Goal: Task Accomplishment & Management: Complete application form

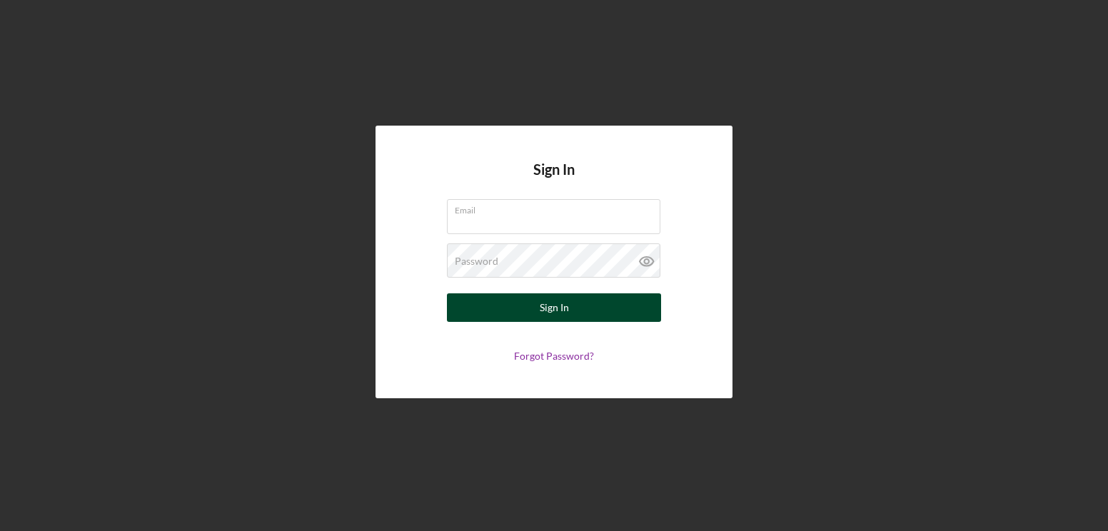
type input "[PERSON_NAME][EMAIL_ADDRESS][PERSON_NAME][DOMAIN_NAME]"
click at [603, 311] on button "Sign In" at bounding box center [554, 307] width 214 height 29
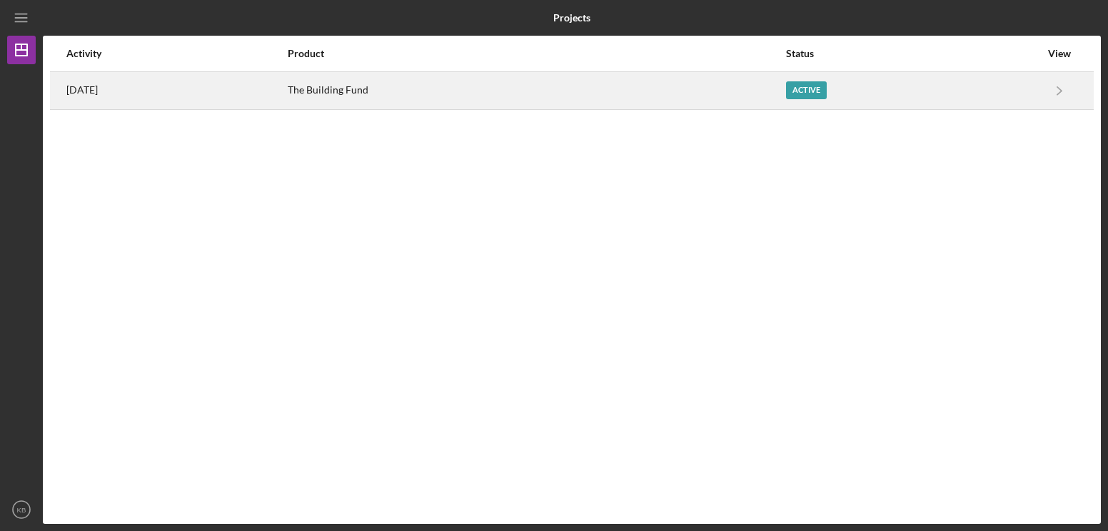
click at [827, 85] on div "Active" at bounding box center [806, 90] width 41 height 18
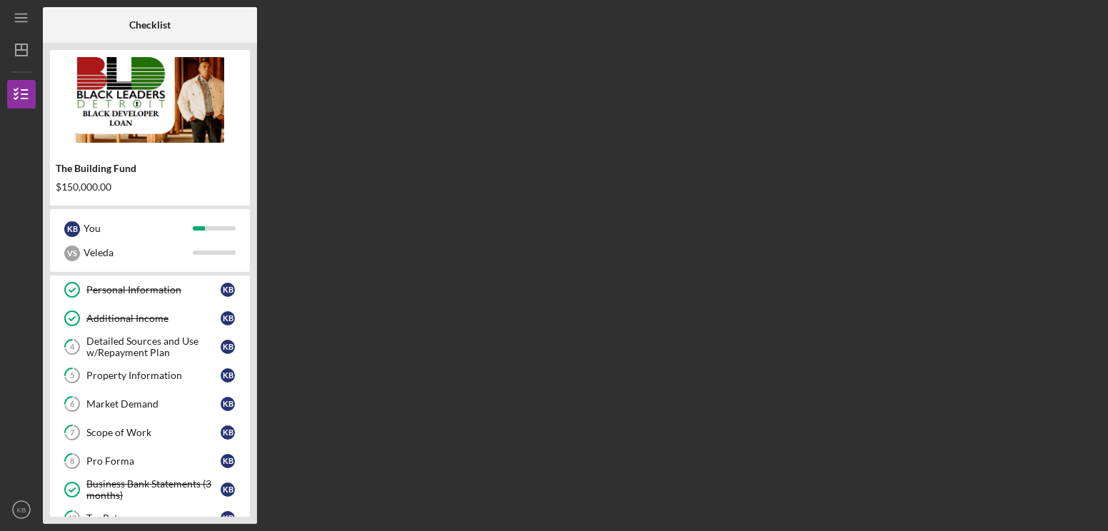
scroll to position [87, 0]
click at [156, 374] on div "Property Information" at bounding box center [153, 374] width 134 height 11
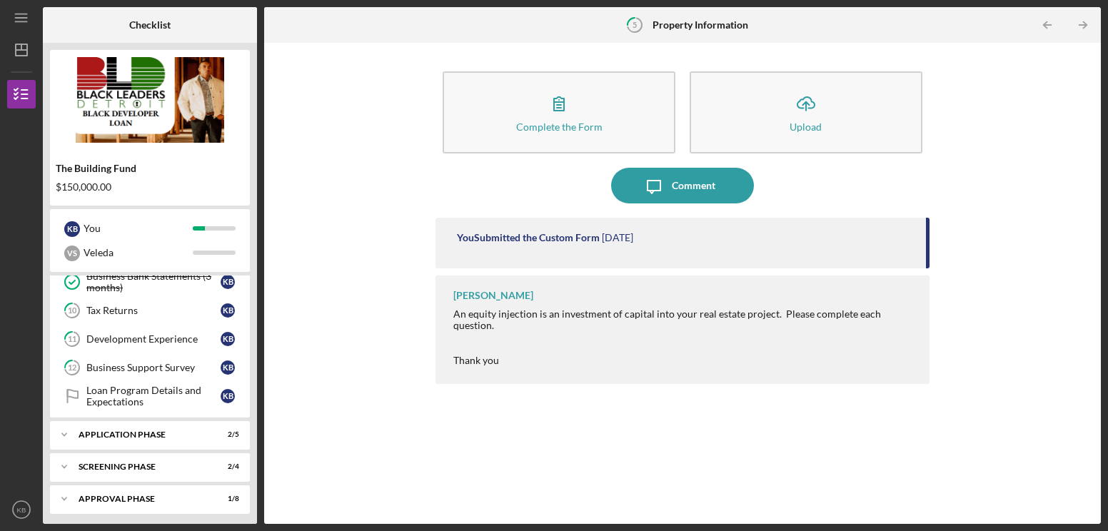
scroll to position [298, 0]
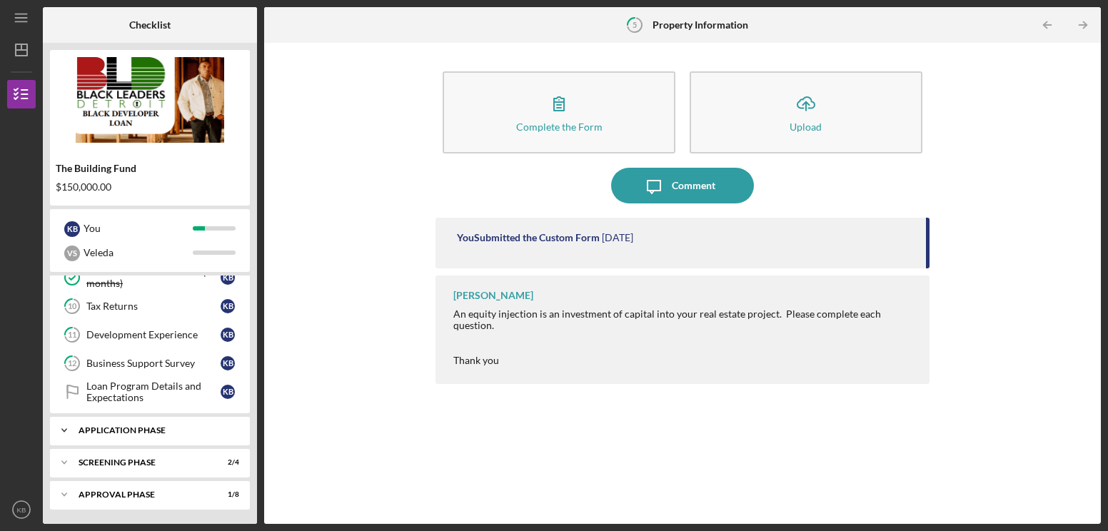
click at [137, 428] on div "Application Phase" at bounding box center [156, 430] width 154 height 9
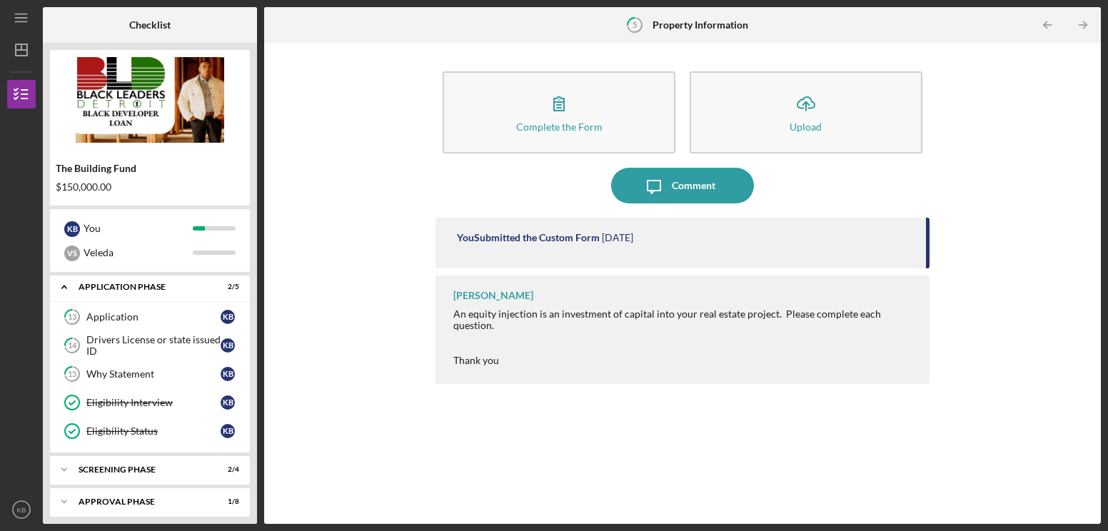
scroll to position [449, 0]
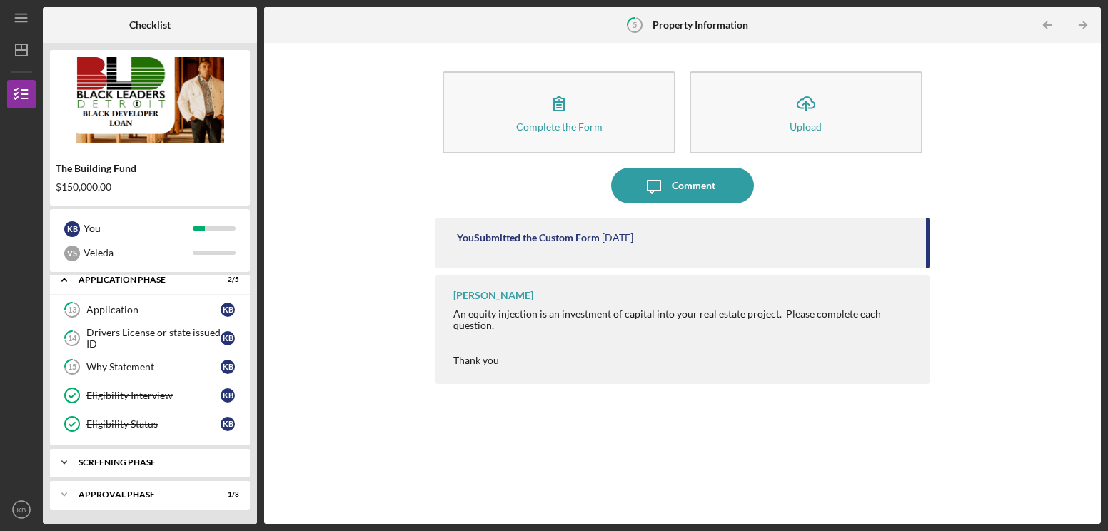
click at [144, 459] on div "Screening Phase" at bounding box center [156, 462] width 154 height 9
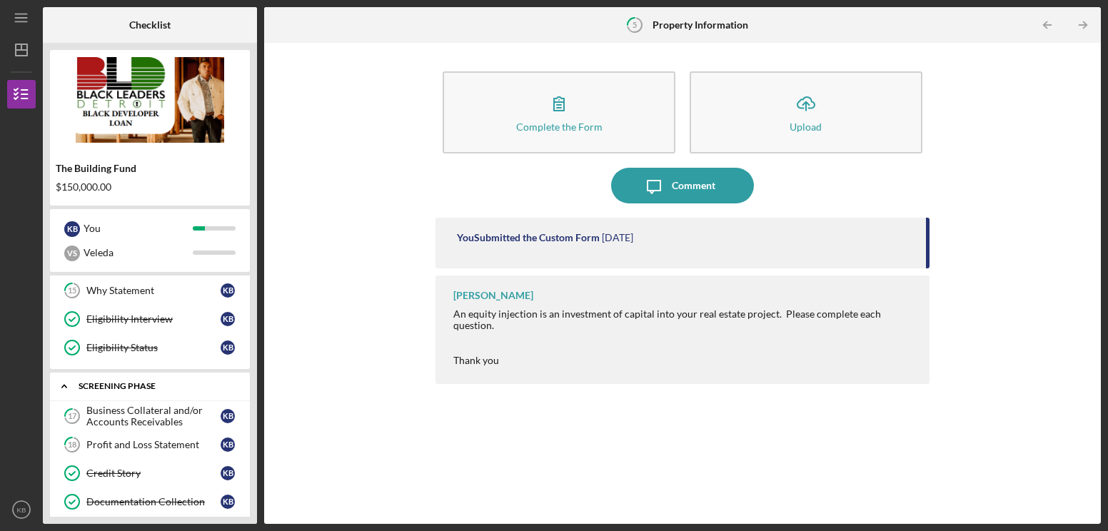
scroll to position [526, 0]
click at [142, 418] on div "Business Collateral and/or Accounts Receivables" at bounding box center [153, 415] width 134 height 23
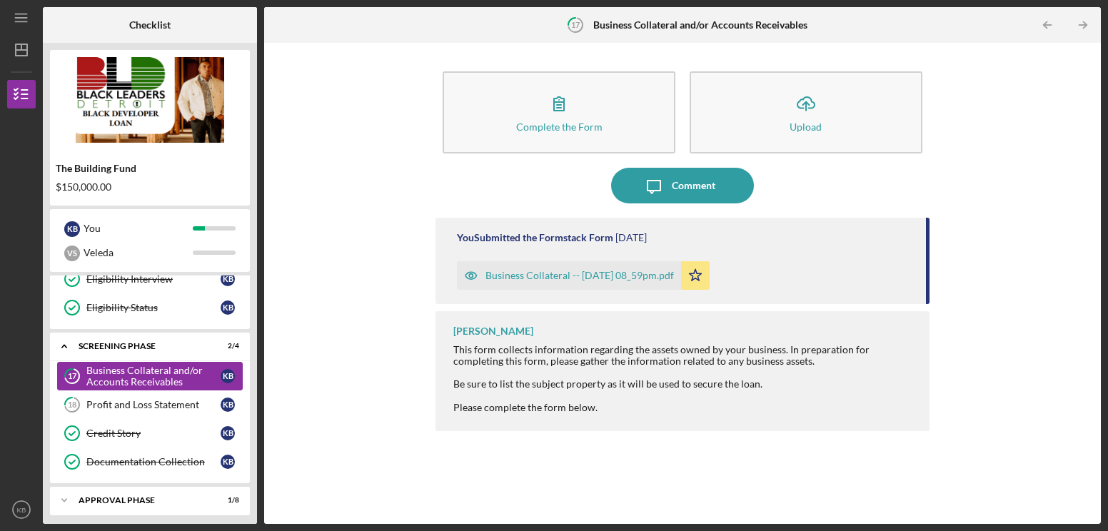
scroll to position [566, 0]
click at [142, 413] on link "18 Profit and Loss Statement K B" at bounding box center [150, 404] width 186 height 29
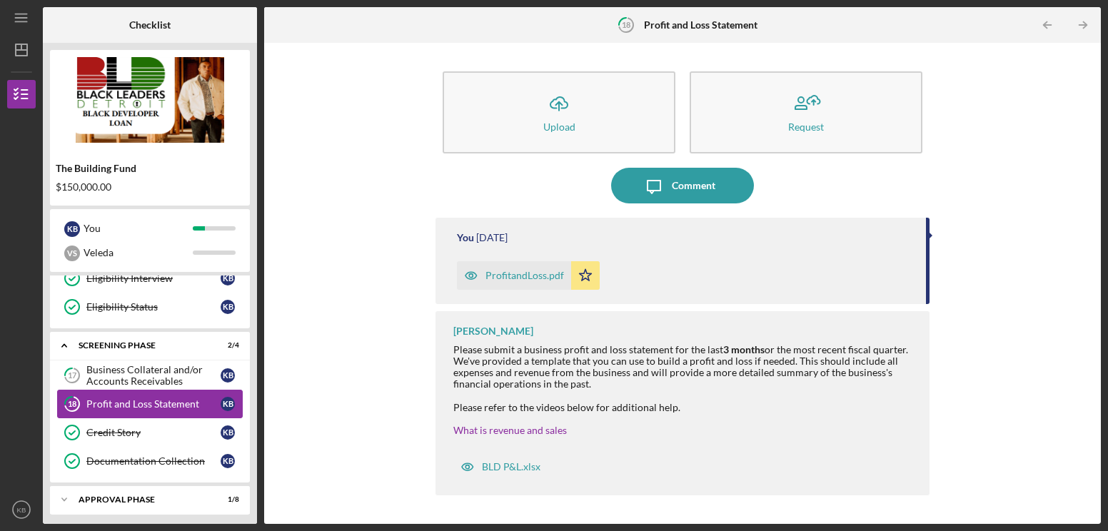
scroll to position [571, 0]
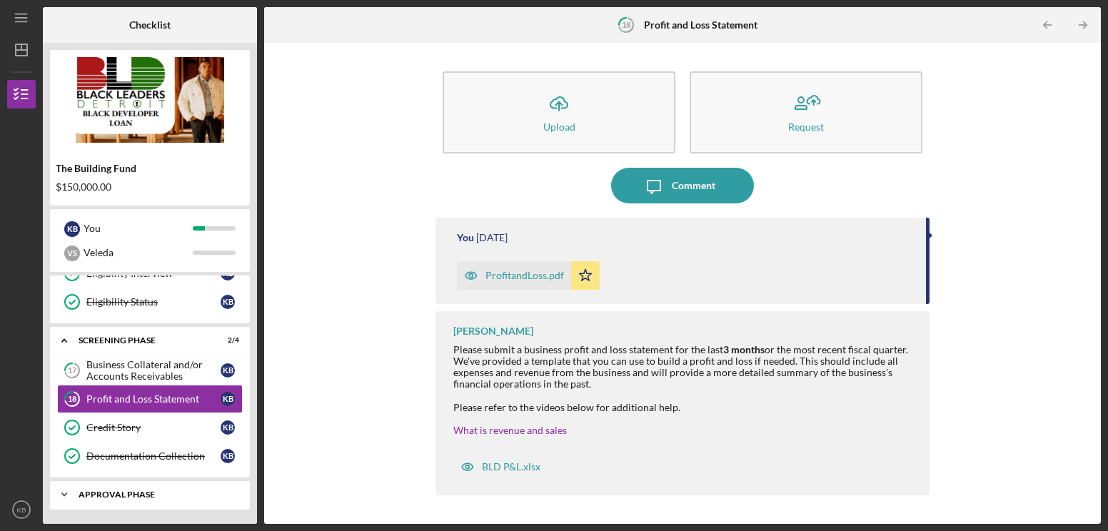
click at [134, 499] on div "Icon/Expander Approval Phase 1 / 8" at bounding box center [150, 495] width 200 height 29
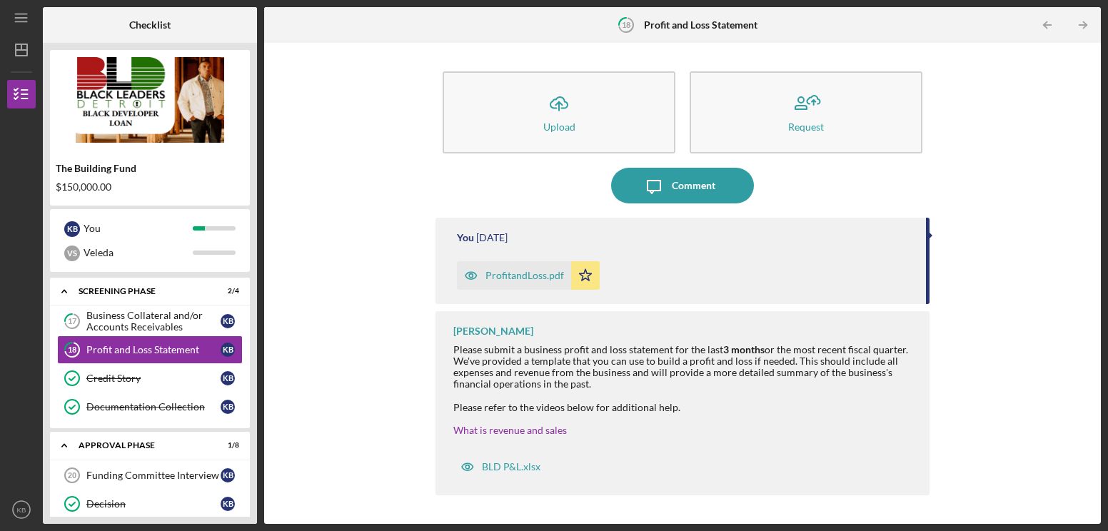
scroll to position [573, 0]
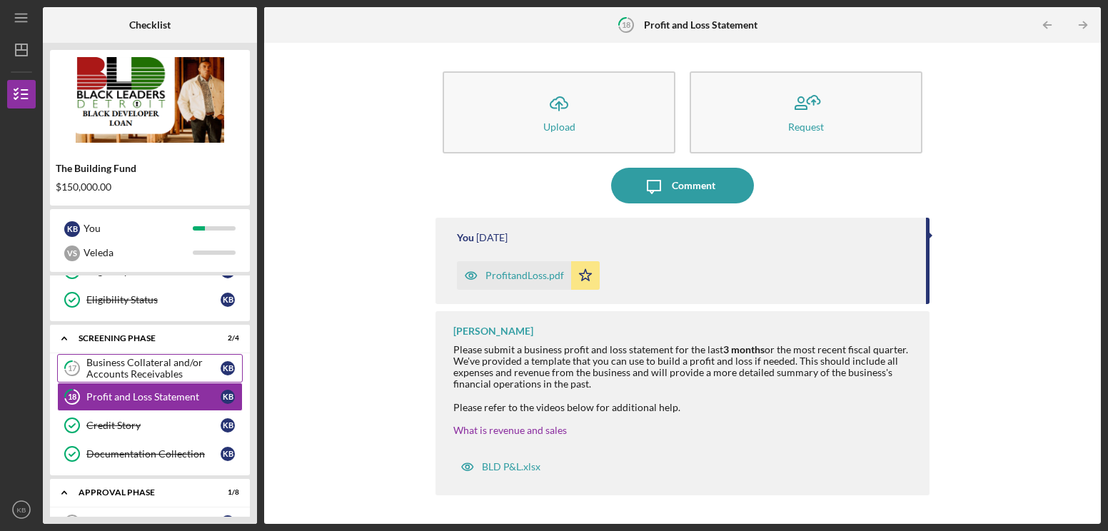
click at [184, 371] on div "Business Collateral and/or Accounts Receivables" at bounding box center [153, 368] width 134 height 23
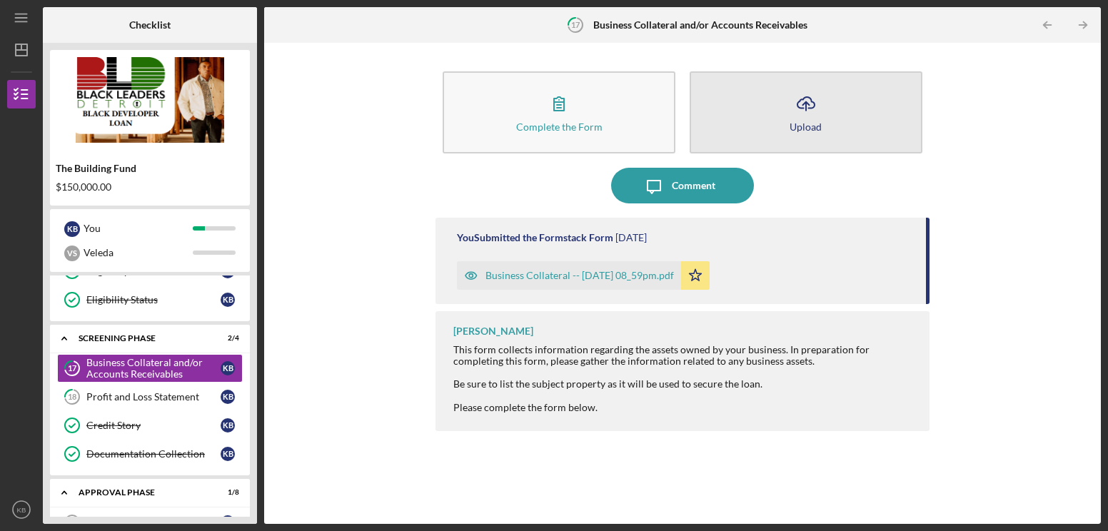
click at [807, 119] on icon "Icon/Upload" at bounding box center [806, 104] width 36 height 36
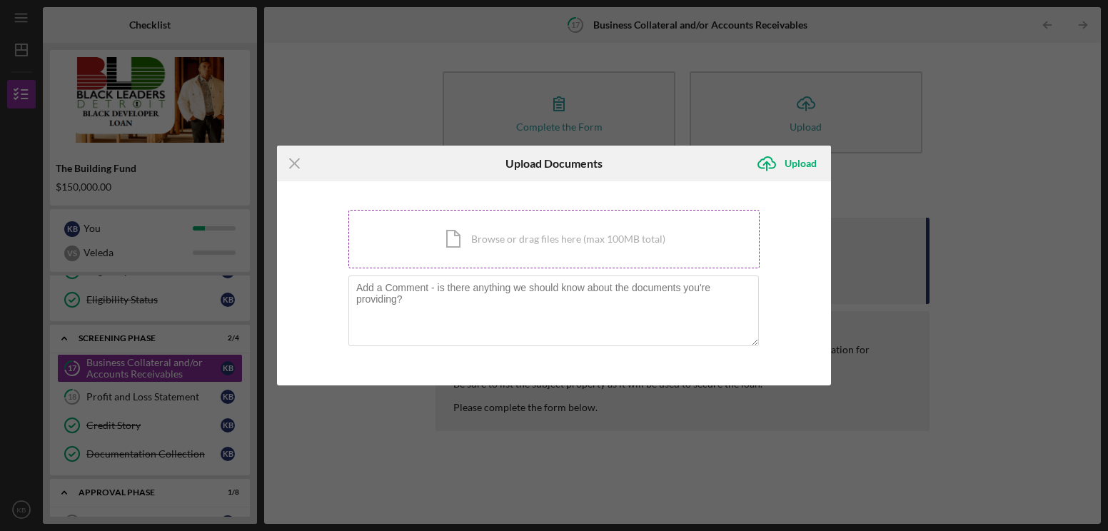
click at [640, 229] on div "Icon/Document Browse or drag files here (max 100MB total) Tap to choose files o…" at bounding box center [553, 239] width 411 height 59
click at [296, 160] on icon "Icon/Menu Close" at bounding box center [295, 164] width 36 height 36
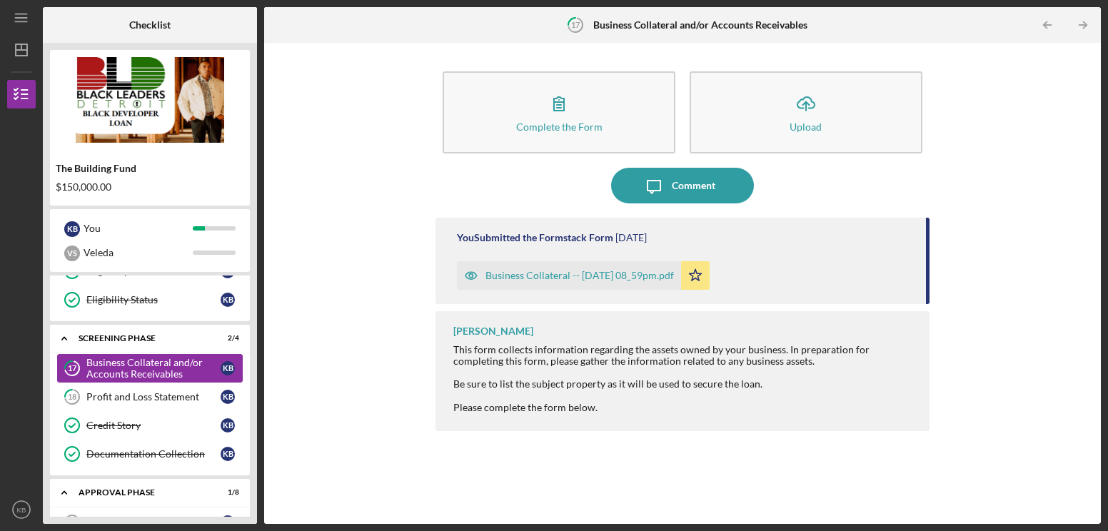
scroll to position [808, 0]
